Goal: Information Seeking & Learning: Learn about a topic

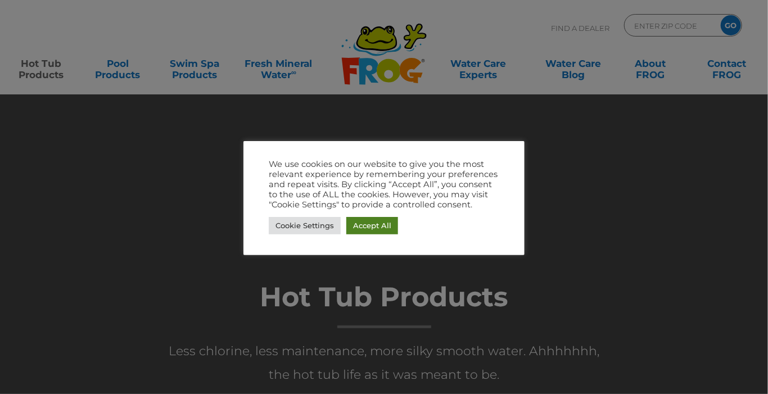
click at [381, 221] on link "Accept All" at bounding box center [372, 225] width 52 height 17
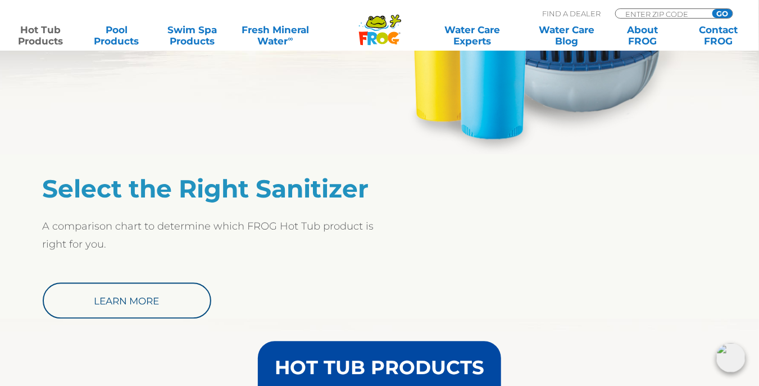
scroll to position [929, 0]
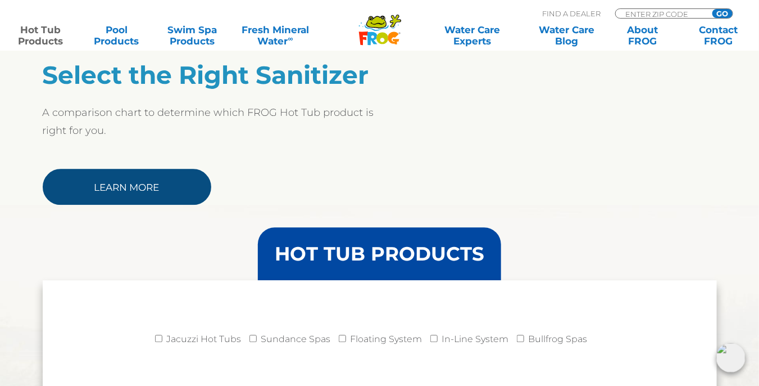
click at [158, 185] on link "Learn More" at bounding box center [127, 187] width 169 height 36
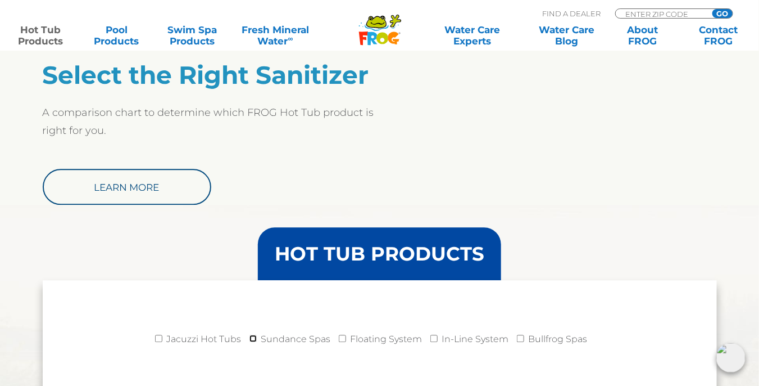
drag, startPoint x: 763, startPoint y: 119, endPoint x: 252, endPoint y: 337, distance: 555.7
click at [252, 337] on input "Sundance Spas" at bounding box center [253, 337] width 7 height 7
checkbox input "true"
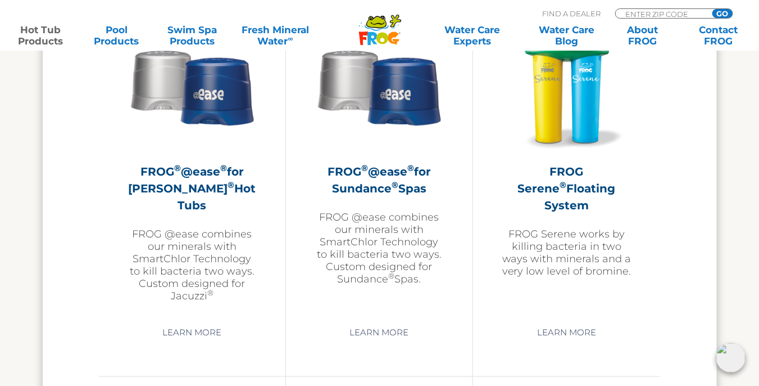
scroll to position [2059, 0]
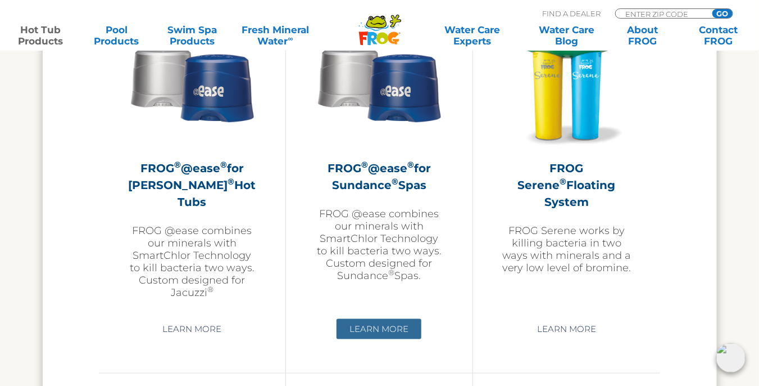
click at [397, 329] on link "Learn More" at bounding box center [379, 329] width 85 height 20
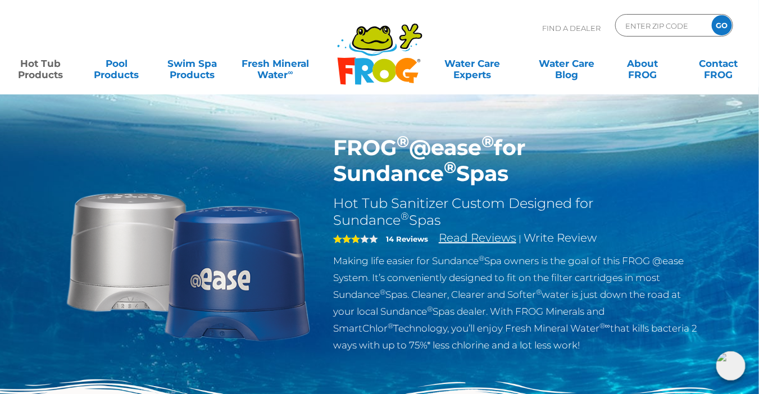
click at [468, 236] on link "Read Reviews" at bounding box center [478, 237] width 78 height 13
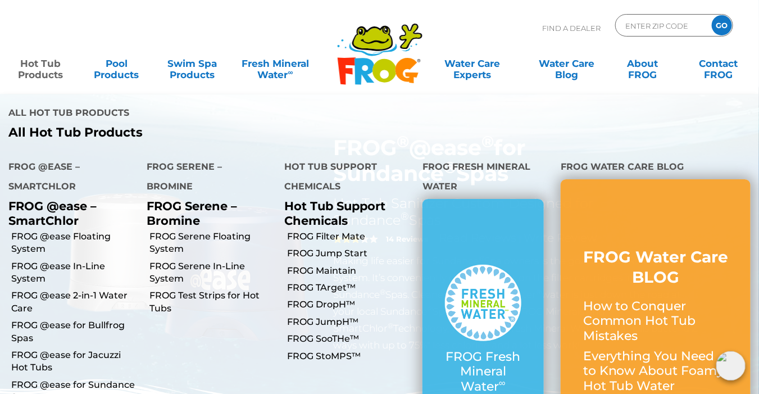
click at [39, 75] on link "Hot Tub Products" at bounding box center [40, 63] width 59 height 22
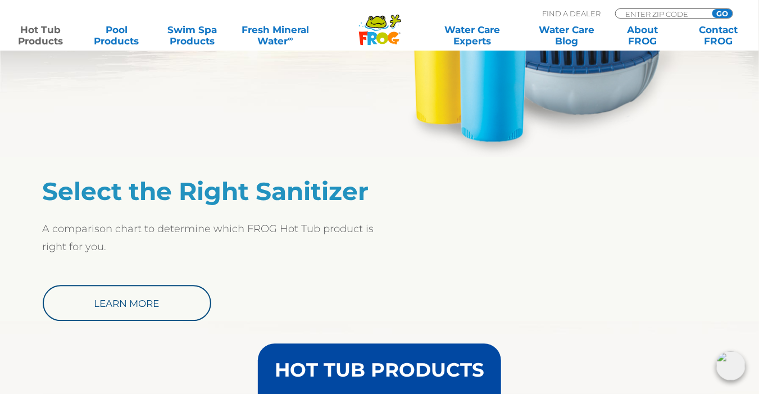
scroll to position [816, 0]
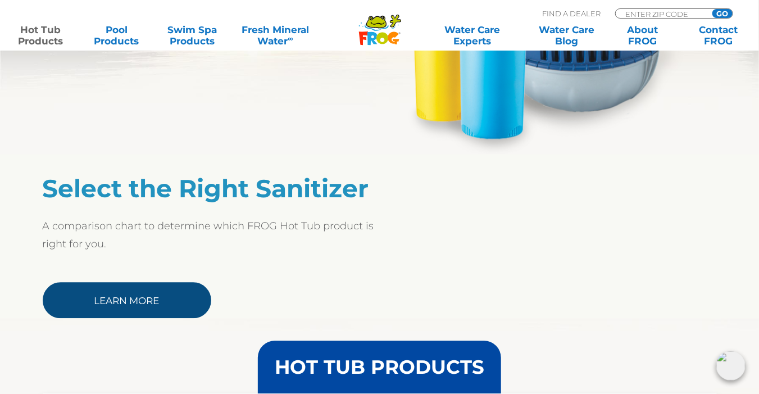
click at [119, 295] on link "Learn More" at bounding box center [127, 300] width 169 height 36
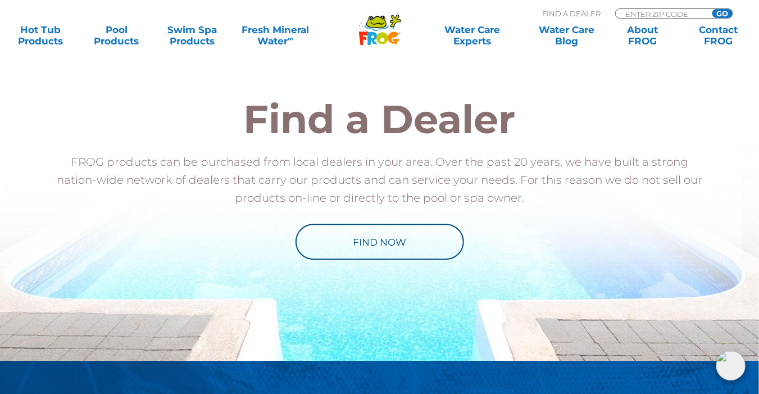
scroll to position [1143, 0]
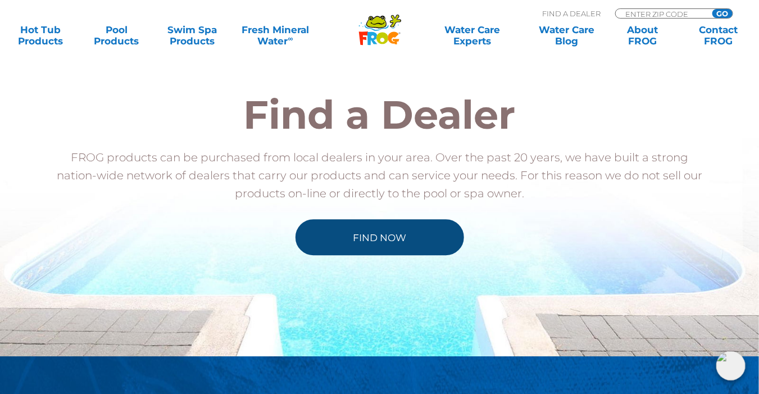
click at [389, 242] on link "Find Now" at bounding box center [380, 237] width 169 height 36
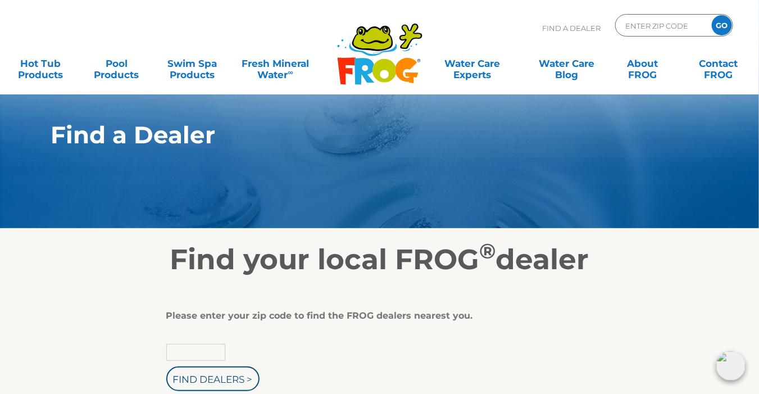
click at [189, 349] on input "text" at bounding box center [195, 352] width 59 height 17
type input "03031"
click at [201, 373] on input "Find Dealers >" at bounding box center [212, 378] width 93 height 25
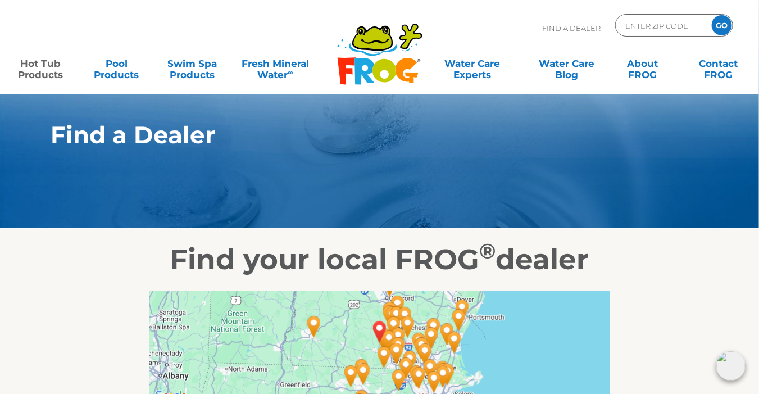
click at [49, 73] on link "Hot Tub Products" at bounding box center [40, 63] width 59 height 22
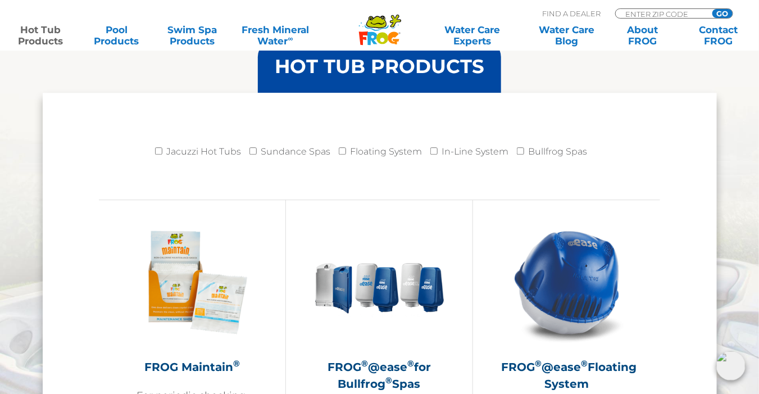
scroll to position [1111, 0]
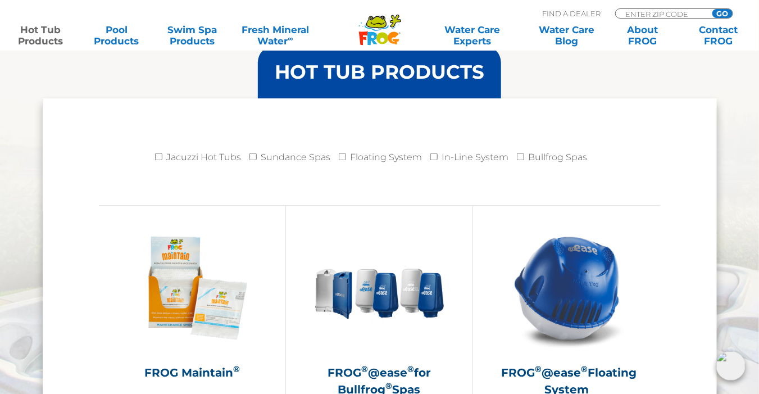
click at [250, 151] on li "Jacuzzi Hot Tubs" at bounding box center [202, 160] width 94 height 28
click at [252, 153] on input "Sundance Spas" at bounding box center [253, 156] width 7 height 7
checkbox input "true"
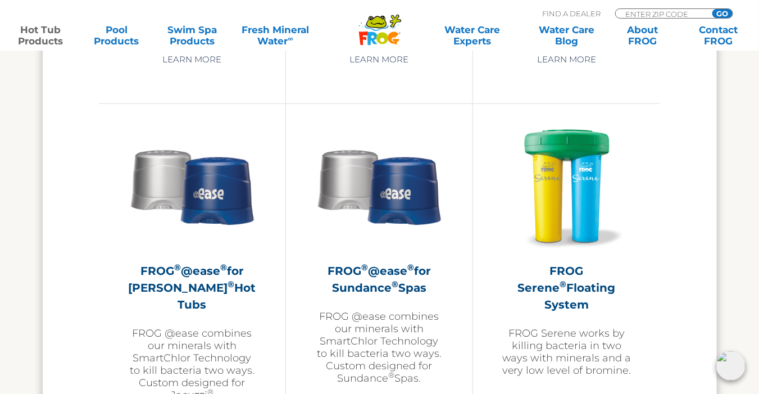
scroll to position [1962, 0]
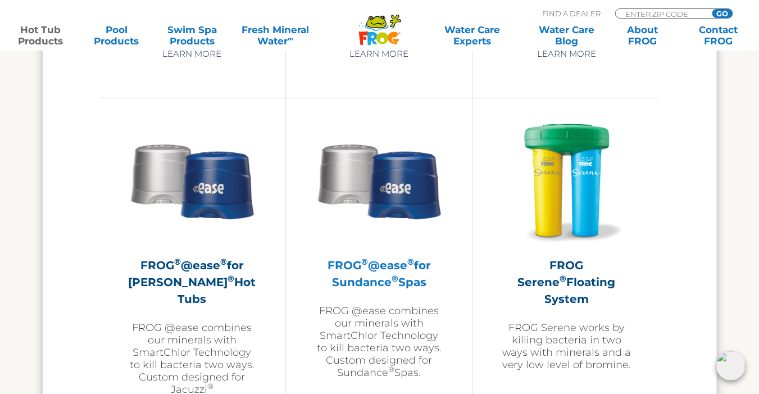
click at [418, 214] on img at bounding box center [379, 180] width 130 height 130
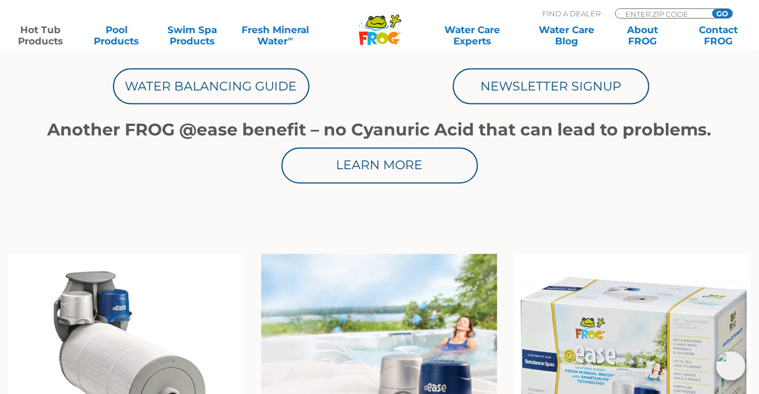
scroll to position [678, 0]
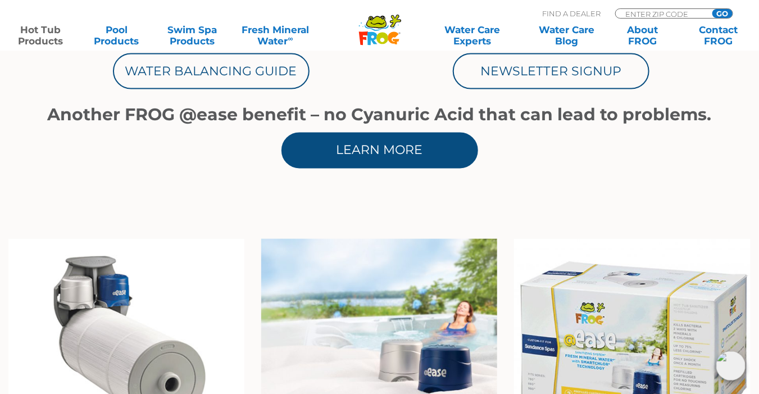
click at [393, 147] on link "Learn More" at bounding box center [380, 151] width 197 height 36
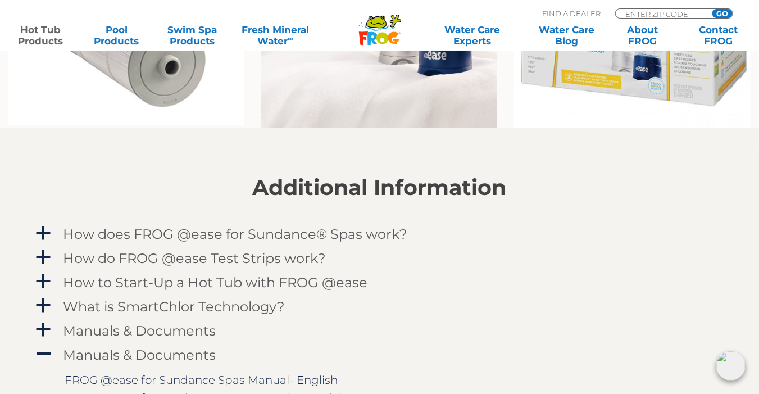
scroll to position [999, 0]
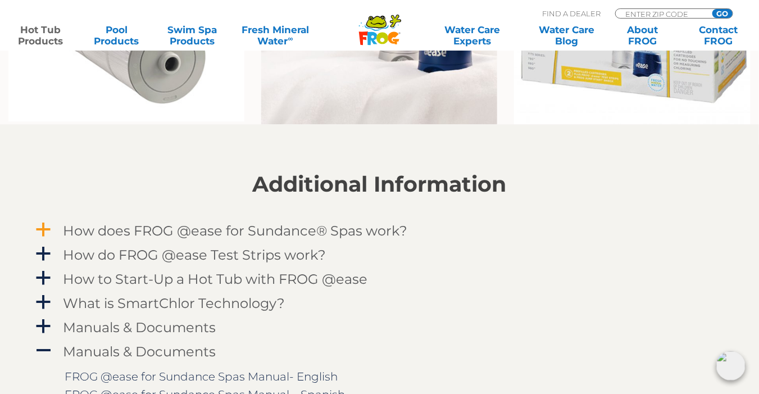
click at [54, 228] on link "a How does FROG @ease for Sundance® Spas work?" at bounding box center [379, 230] width 691 height 21
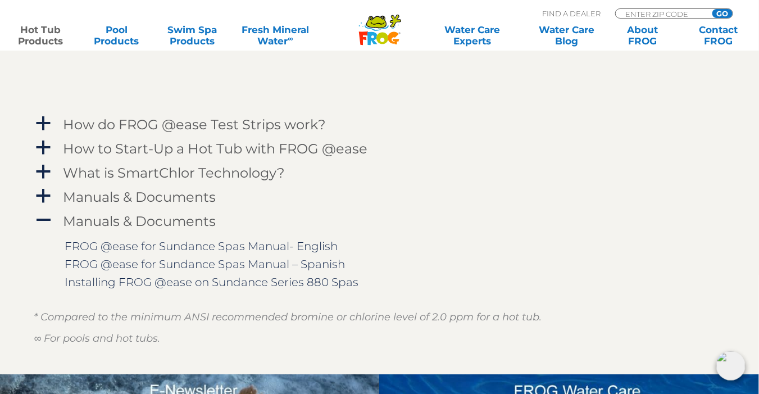
scroll to position [1442, 0]
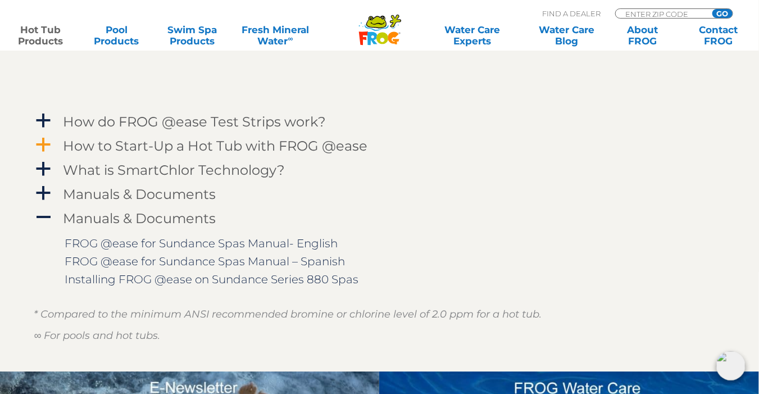
click at [278, 146] on h4 "How to Start-Up a Hot Tub with FROG @ease" at bounding box center [216, 145] width 305 height 15
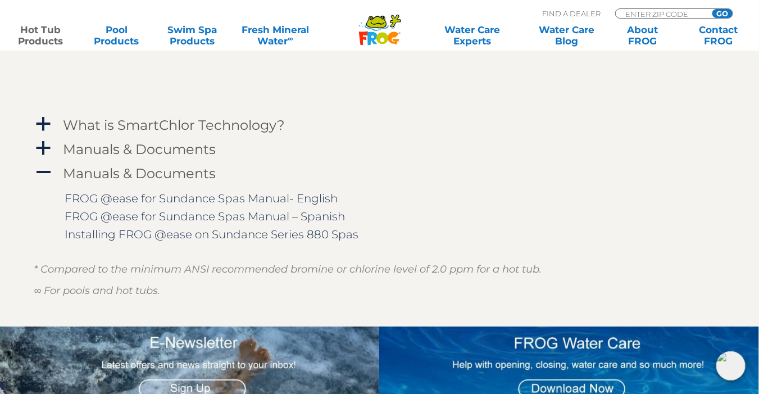
scroll to position [1683, 0]
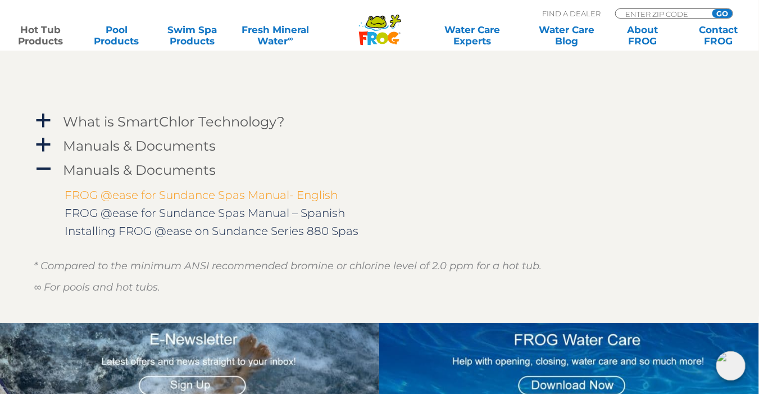
click at [270, 196] on link "FROG @ease for Sundance Spas Manual- English" at bounding box center [201, 194] width 273 height 13
